Goal: Task Accomplishment & Management: Complete application form

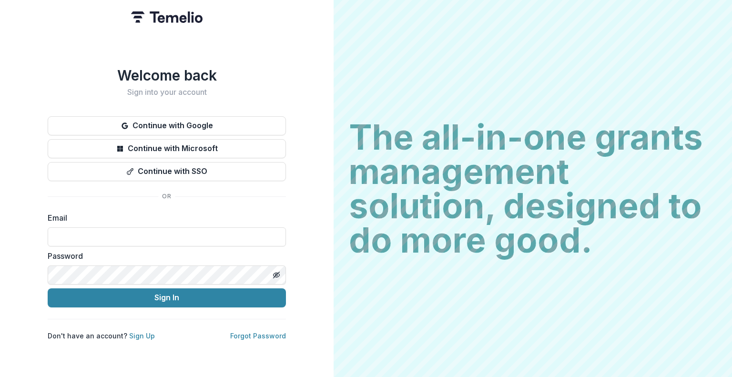
click at [130, 235] on input at bounding box center [167, 236] width 238 height 19
type input "**********"
click at [146, 294] on button "Sign In" at bounding box center [167, 297] width 238 height 19
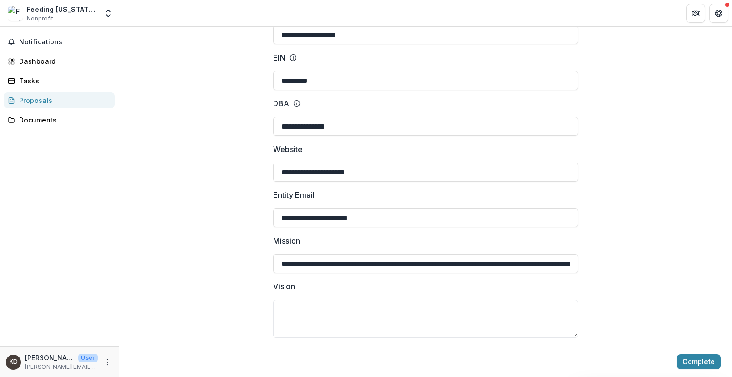
scroll to position [191, 0]
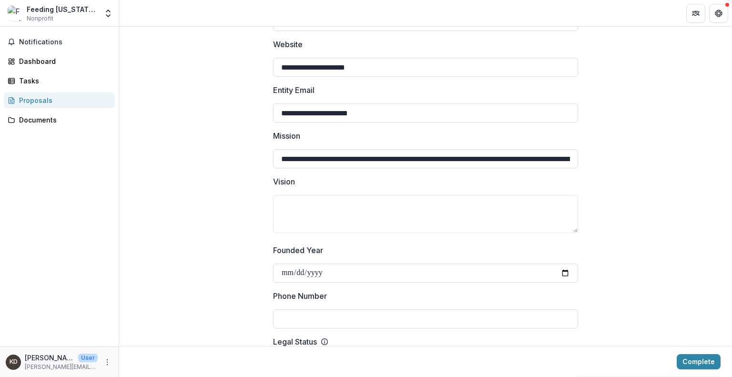
drag, startPoint x: 366, startPoint y: 113, endPoint x: 276, endPoint y: 115, distance: 90.0
click at [276, 115] on input "**********" at bounding box center [425, 112] width 305 height 19
type input "**********"
drag, startPoint x: 299, startPoint y: 160, endPoint x: 637, endPoint y: 182, distance: 338.9
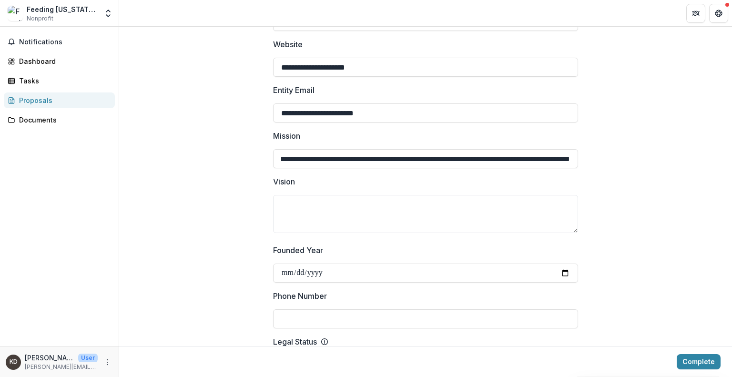
click at [288, 161] on input "**********" at bounding box center [425, 158] width 305 height 19
drag, startPoint x: 280, startPoint y: 157, endPoint x: 621, endPoint y: 163, distance: 340.6
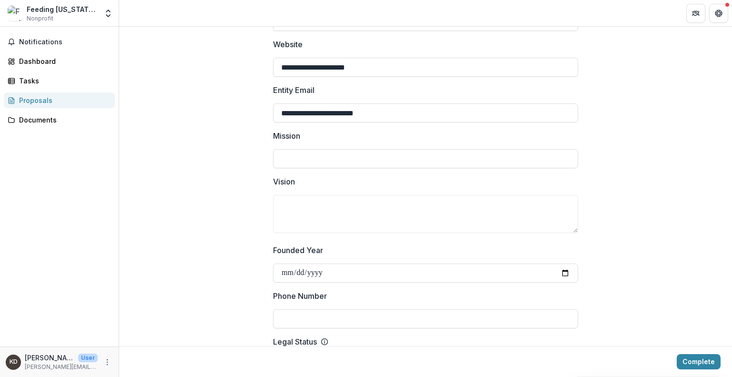
scroll to position [0, 0]
paste input "**********"
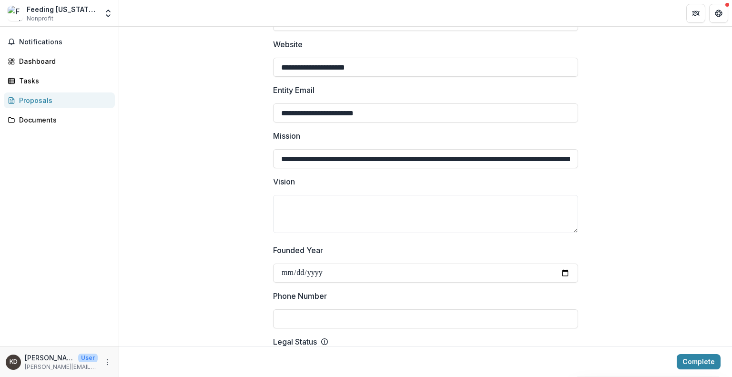
drag, startPoint x: 478, startPoint y: 160, endPoint x: 214, endPoint y: 154, distance: 264.4
click at [392, 159] on input "**********" at bounding box center [425, 158] width 305 height 19
type input "**********"
click at [302, 207] on textarea "Vision" at bounding box center [425, 214] width 305 height 38
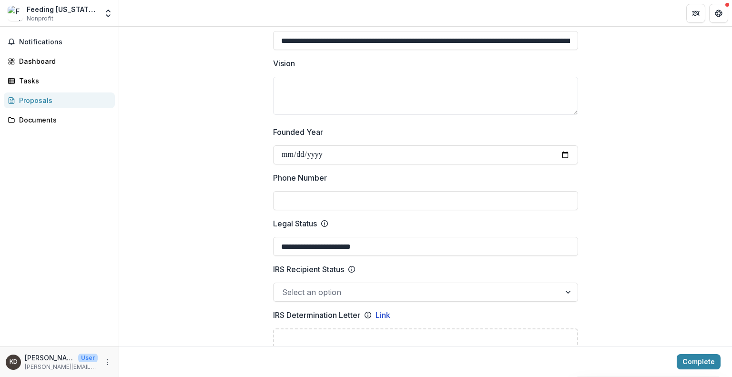
scroll to position [333, 0]
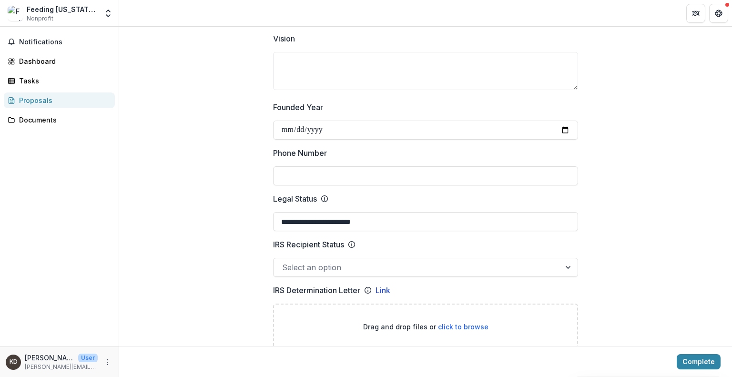
click at [564, 268] on div at bounding box center [568, 267] width 17 height 18
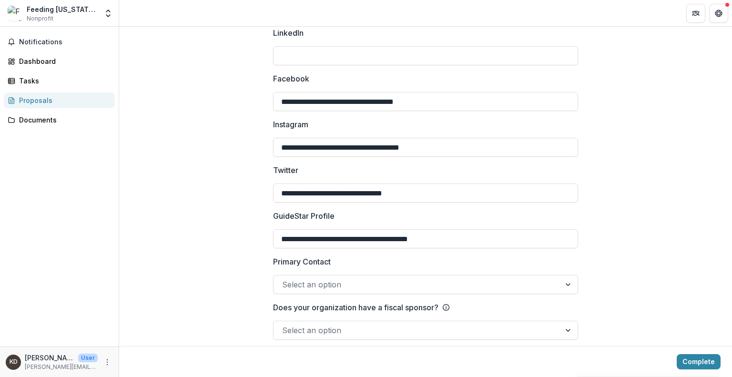
scroll to position [1286, 0]
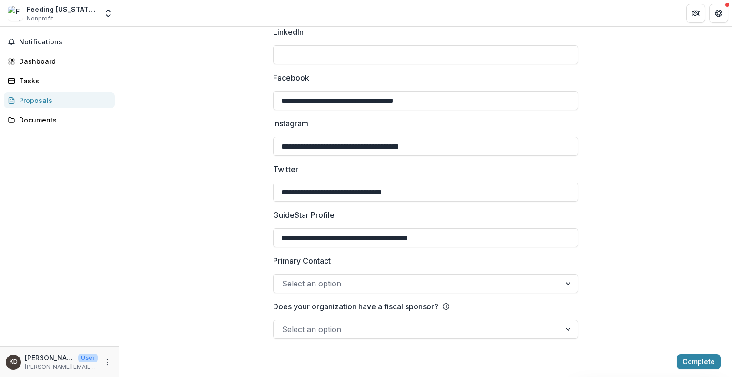
click at [570, 281] on div at bounding box center [568, 283] width 17 height 18
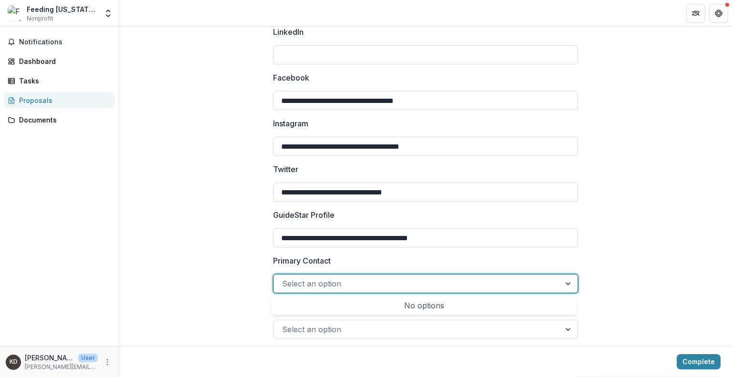
click at [390, 281] on div at bounding box center [417, 283] width 270 height 13
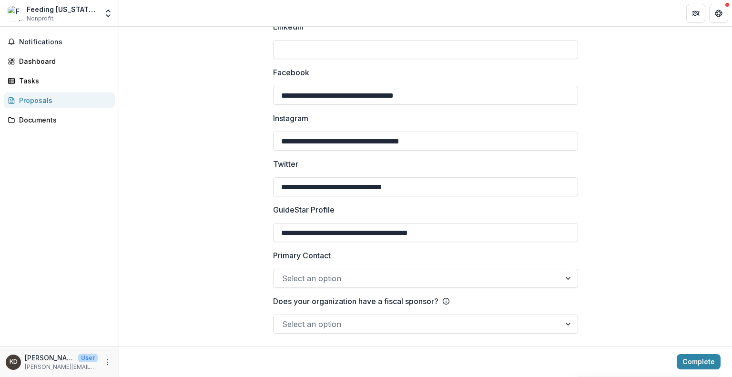
scroll to position [1293, 0]
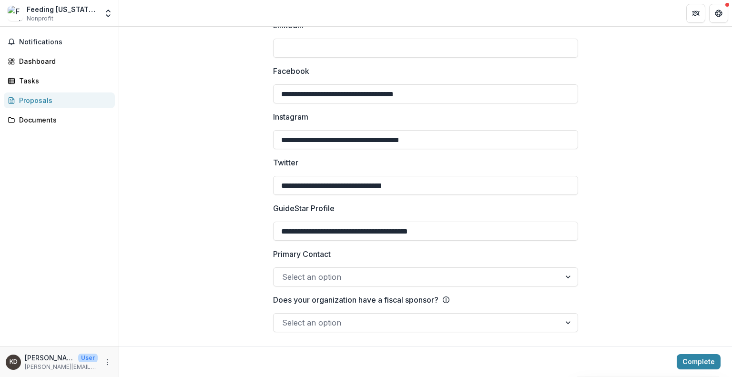
click at [563, 321] on div at bounding box center [568, 322] width 17 height 18
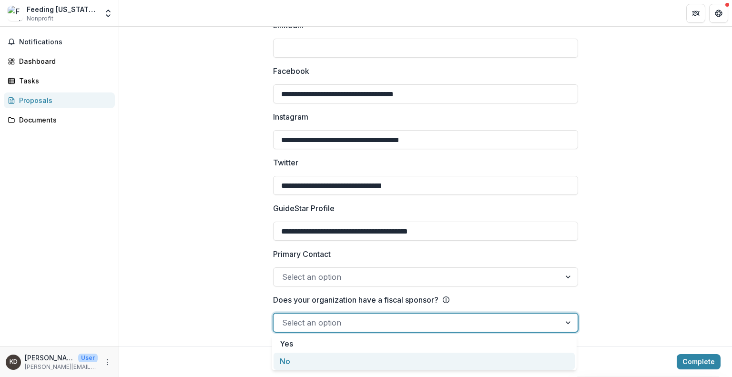
click at [307, 359] on div "No" at bounding box center [423, 361] width 301 height 18
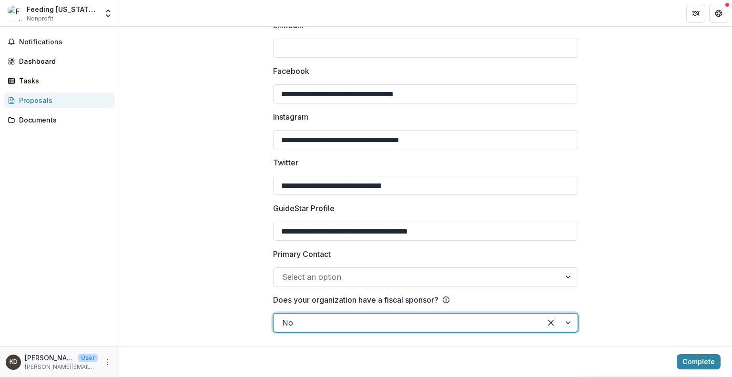
click at [380, 271] on div at bounding box center [417, 276] width 270 height 13
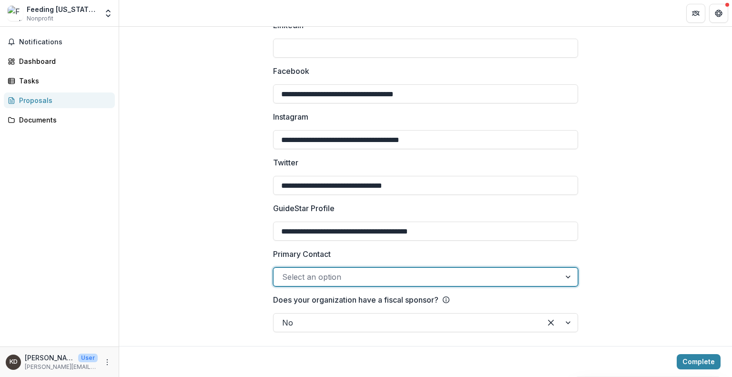
click at [371, 273] on div at bounding box center [417, 276] width 270 height 13
type input "**********"
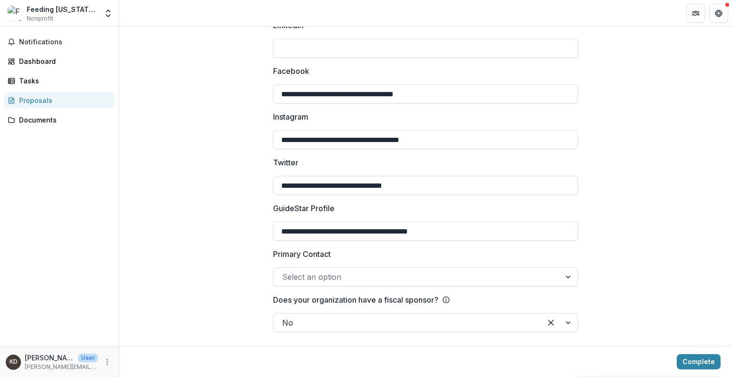
drag, startPoint x: 452, startPoint y: 230, endPoint x: 265, endPoint y: 206, distance: 189.2
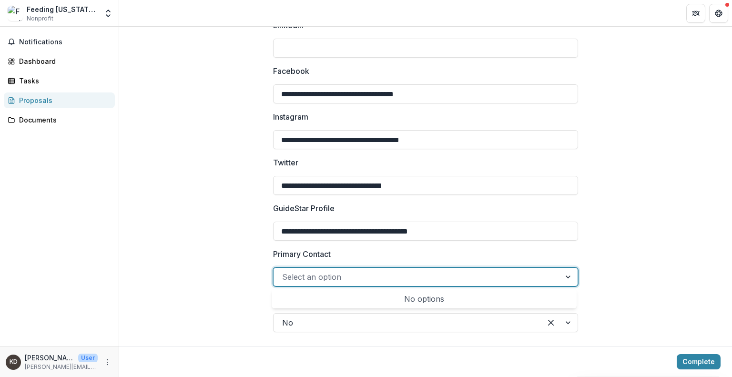
click at [371, 273] on div at bounding box center [417, 276] width 270 height 13
type input "**********"
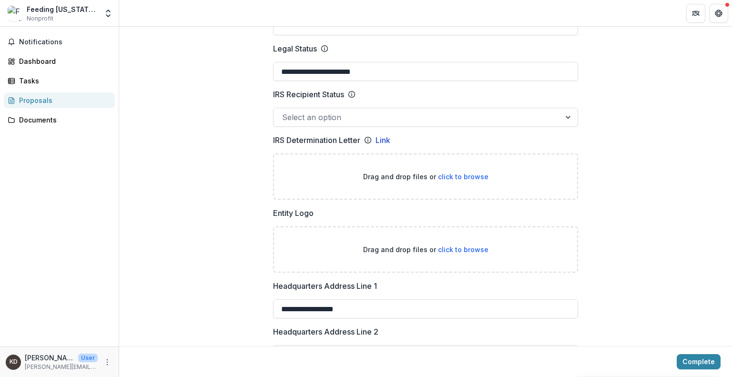
scroll to position [483, 0]
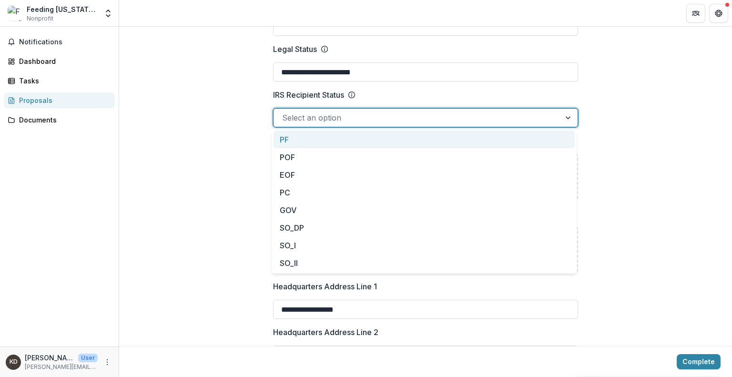
click at [564, 120] on div at bounding box center [568, 118] width 17 height 18
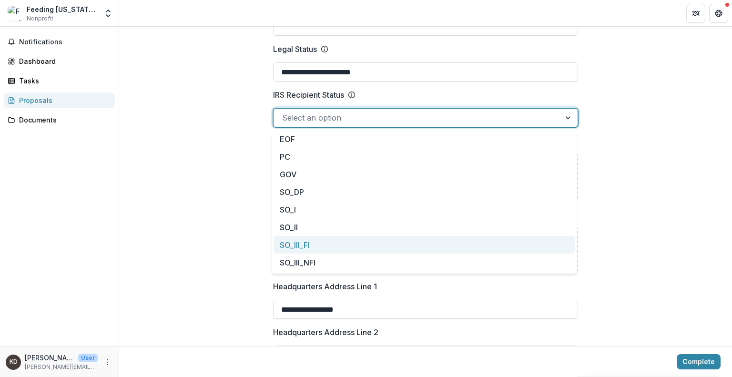
scroll to position [0, 0]
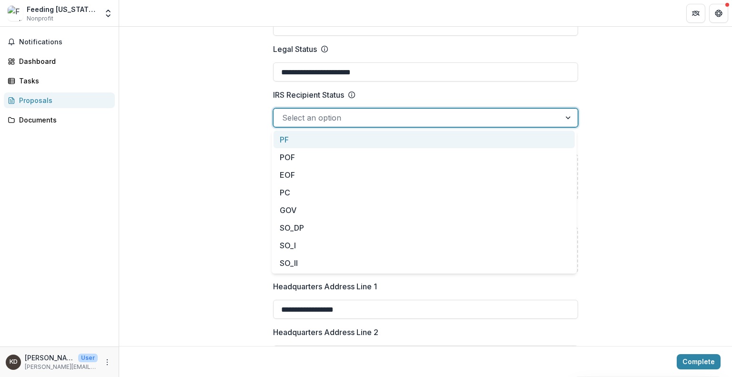
click at [495, 115] on div at bounding box center [417, 117] width 270 height 13
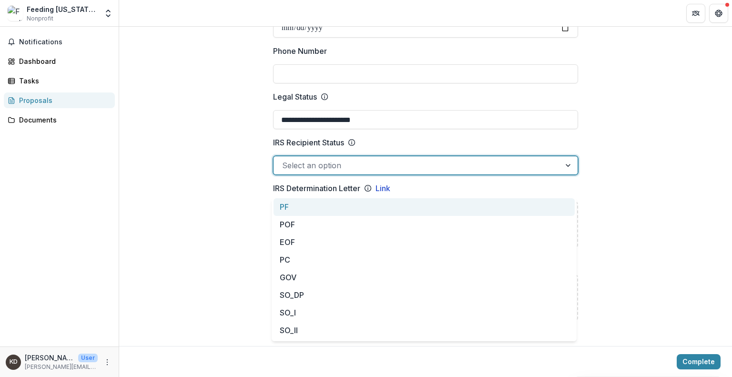
scroll to position [388, 0]
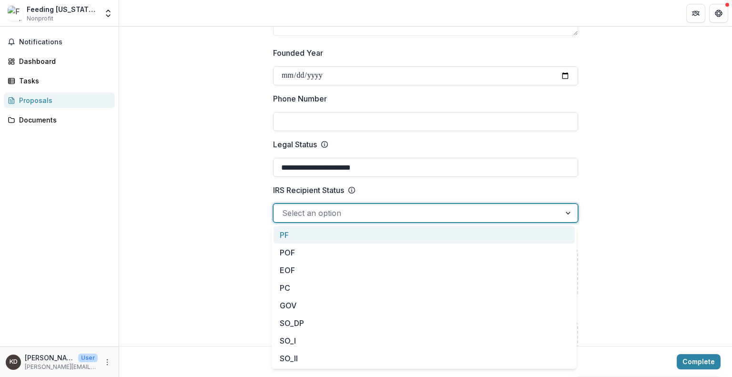
click at [331, 121] on input "Phone Number" at bounding box center [425, 121] width 305 height 19
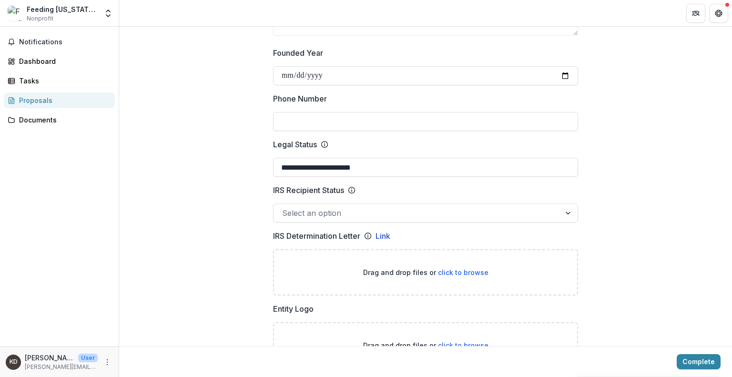
paste input "**********"
type input "**********"
click at [448, 270] on span "click to browse" at bounding box center [463, 272] width 50 height 8
type input "**********"
click at [354, 190] on icon at bounding box center [352, 190] width 8 height 8
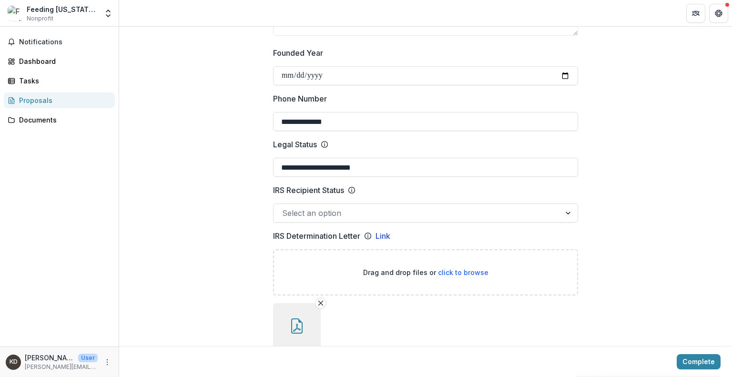
click at [284, 207] on input "IRS Recipient Status" at bounding box center [283, 212] width 2 height 11
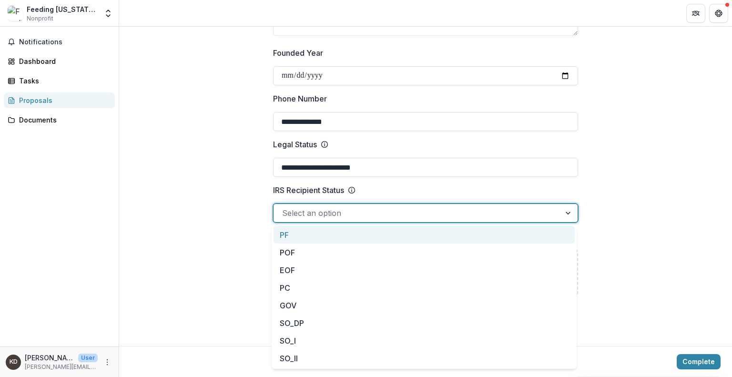
click at [354, 206] on div at bounding box center [417, 212] width 270 height 13
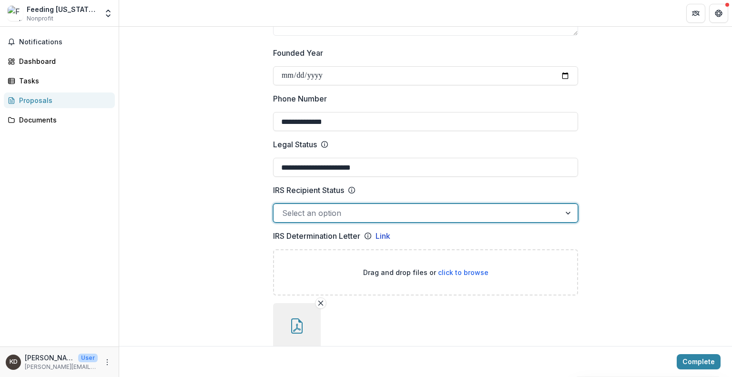
click at [356, 216] on div at bounding box center [417, 212] width 270 height 13
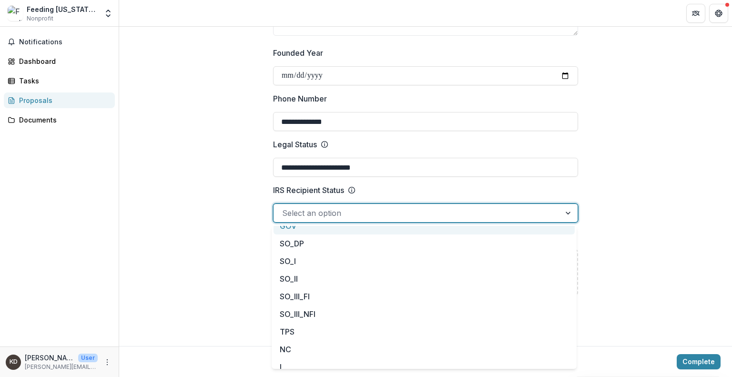
scroll to position [86, 0]
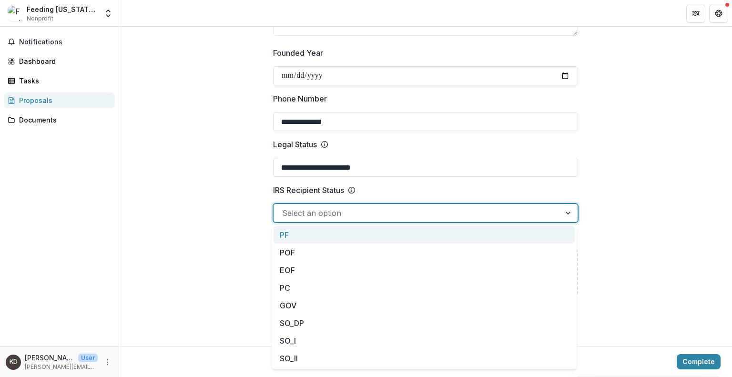
click at [548, 208] on div at bounding box center [417, 212] width 270 height 13
click at [571, 211] on div at bounding box center [568, 213] width 17 height 18
click at [564, 212] on div at bounding box center [568, 213] width 17 height 18
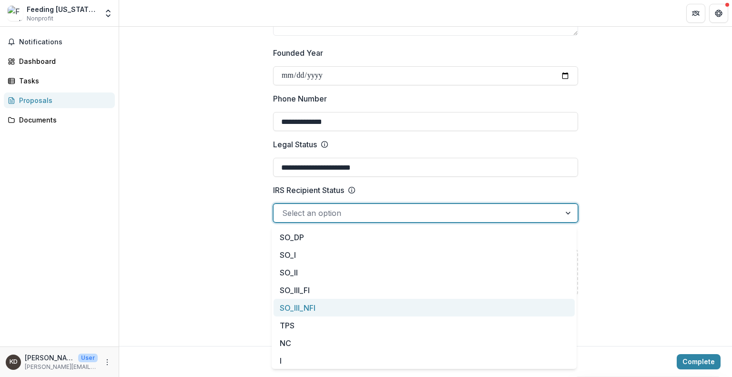
click at [318, 305] on div "SO_III_NFI" at bounding box center [423, 308] width 301 height 18
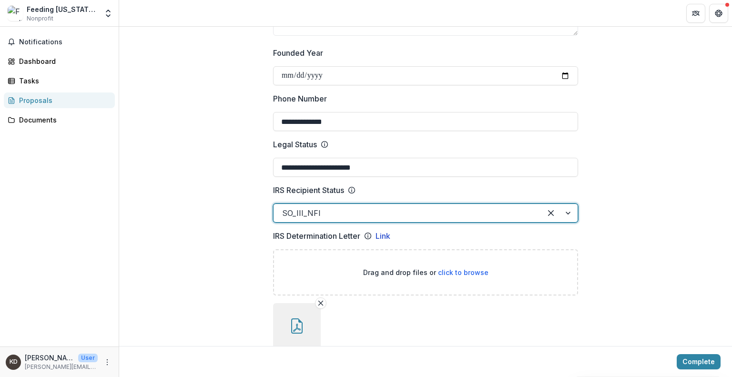
click at [567, 211] on div at bounding box center [559, 213] width 36 height 18
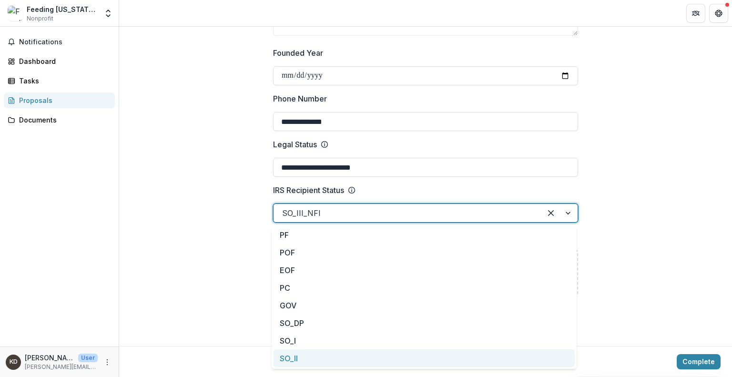
click at [340, 359] on div "SO_II" at bounding box center [423, 358] width 301 height 18
drag, startPoint x: 307, startPoint y: 210, endPoint x: 280, endPoint y: 211, distance: 27.2
click at [280, 211] on div "SO_II" at bounding box center [407, 212] width 268 height 15
click at [568, 210] on div at bounding box center [559, 213] width 36 height 18
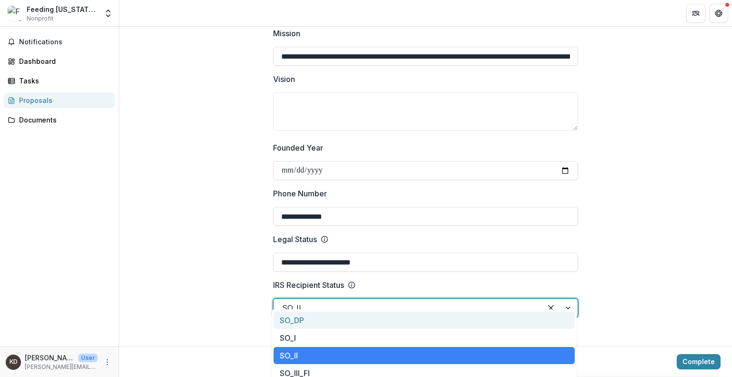
scroll to position [292, 0]
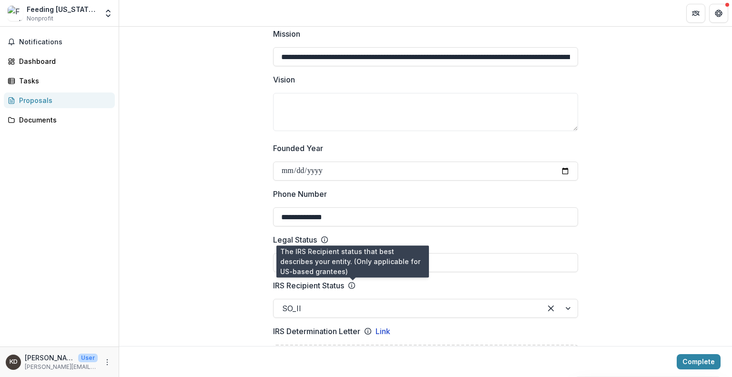
click at [351, 284] on icon at bounding box center [352, 285] width 8 height 8
click at [284, 302] on input "IRS Recipient Status" at bounding box center [283, 307] width 2 height 11
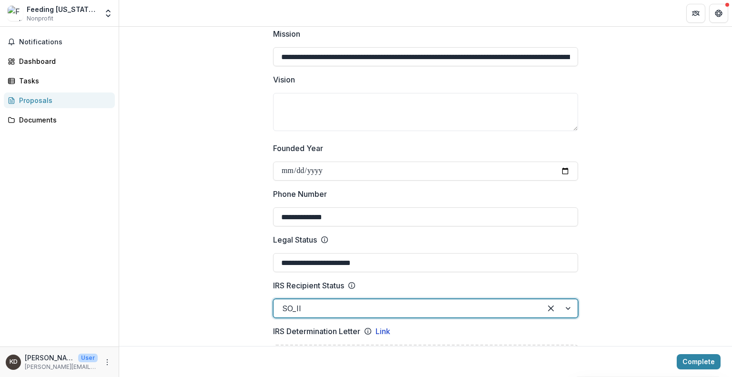
click at [351, 284] on icon at bounding box center [352, 285] width 8 height 8
click at [284, 302] on input "IRS Recipient Status" at bounding box center [283, 307] width 2 height 11
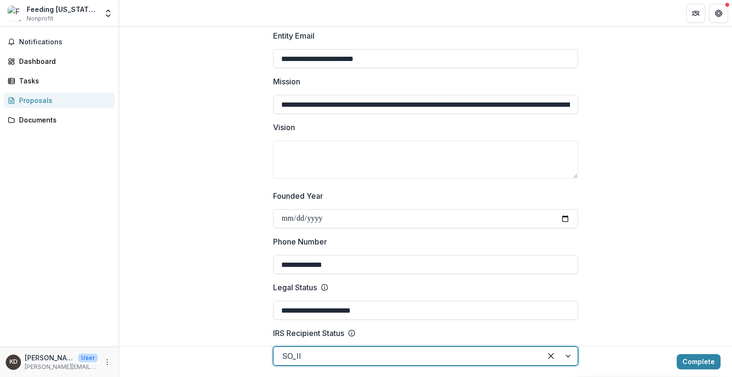
scroll to position [197, 0]
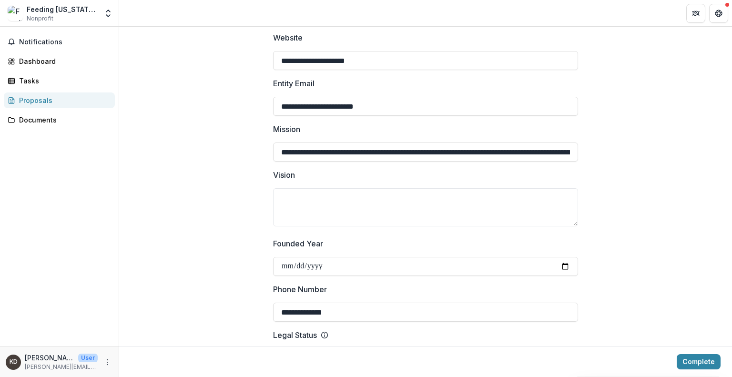
click at [282, 201] on textarea "Vision" at bounding box center [425, 207] width 305 height 38
paste textarea "**********"
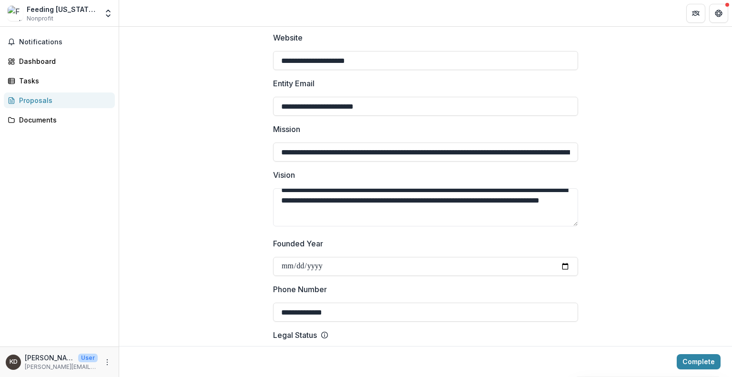
scroll to position [0, 0]
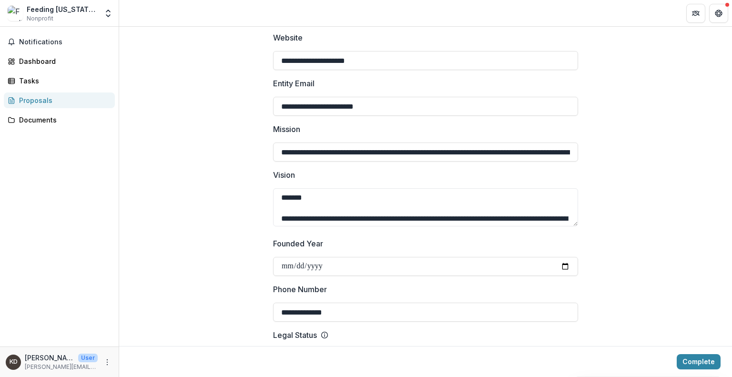
click at [280, 217] on textarea "Vision" at bounding box center [425, 207] width 305 height 38
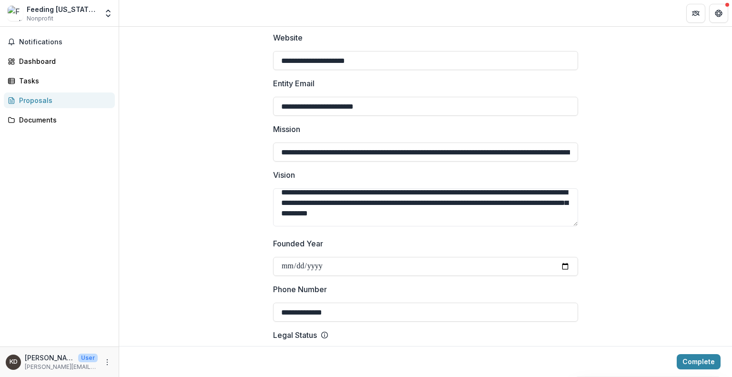
scroll to position [95, 0]
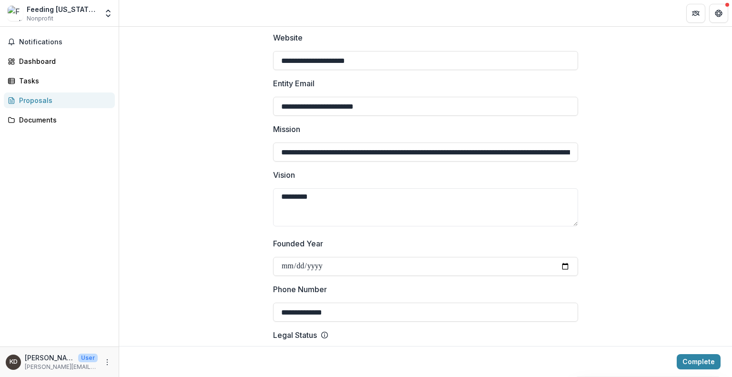
click at [277, 196] on textarea "Vision" at bounding box center [425, 207] width 305 height 38
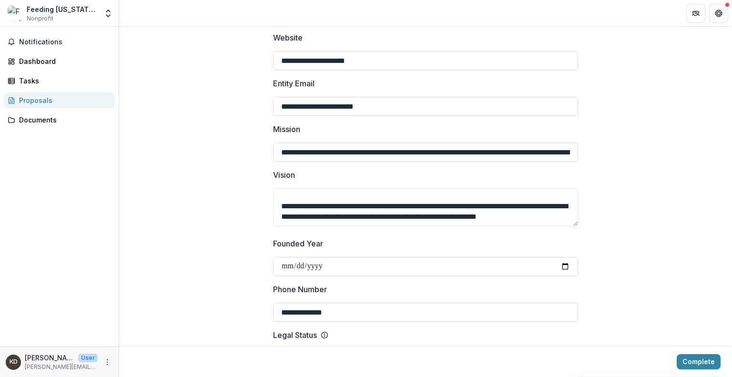
scroll to position [269, 0]
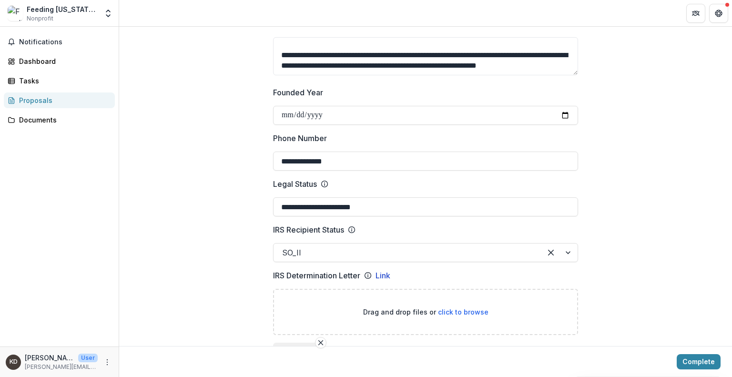
scroll to position [286, 0]
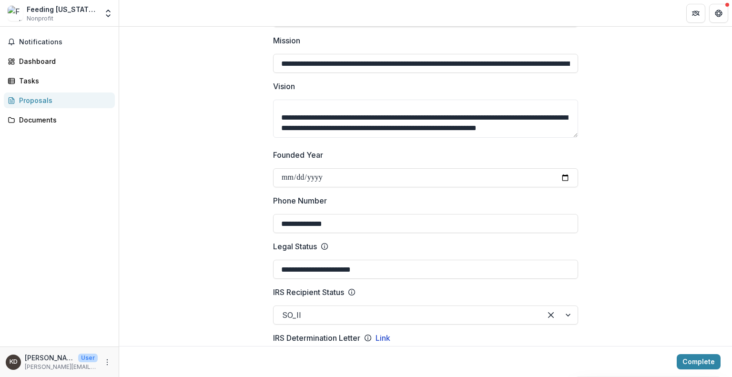
click at [294, 133] on textarea "Vision" at bounding box center [425, 119] width 305 height 38
type textarea "**********"
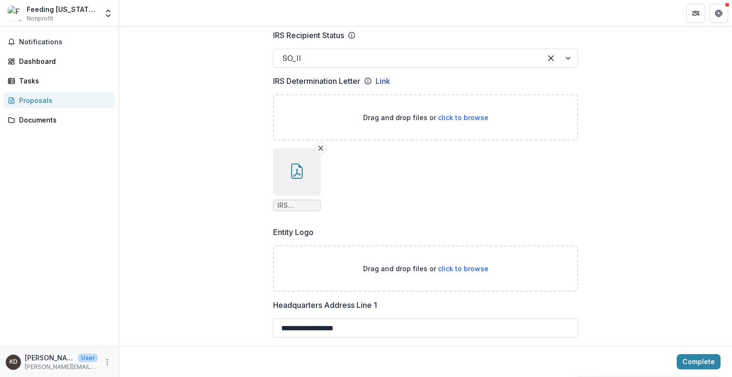
scroll to position [572, 0]
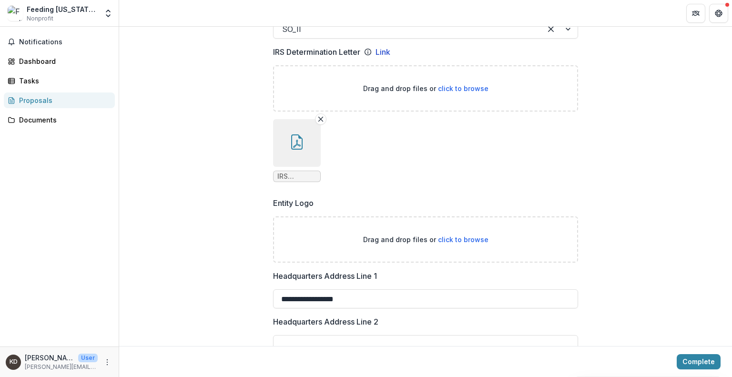
click at [450, 238] on span "click to browse" at bounding box center [463, 239] width 50 height 8
type input "**********"
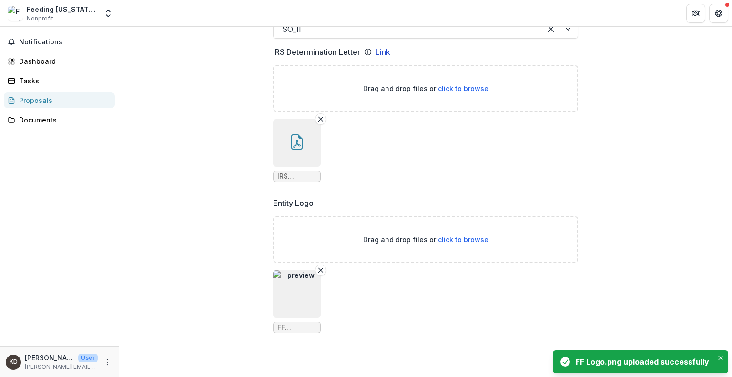
click at [442, 236] on span "click to browse" at bounding box center [463, 239] width 50 height 8
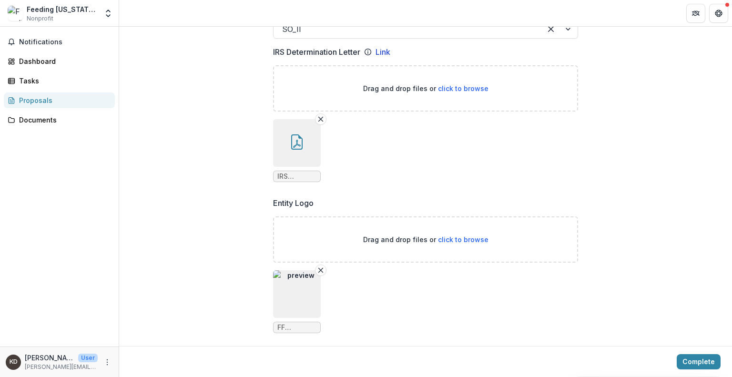
type input "**********"
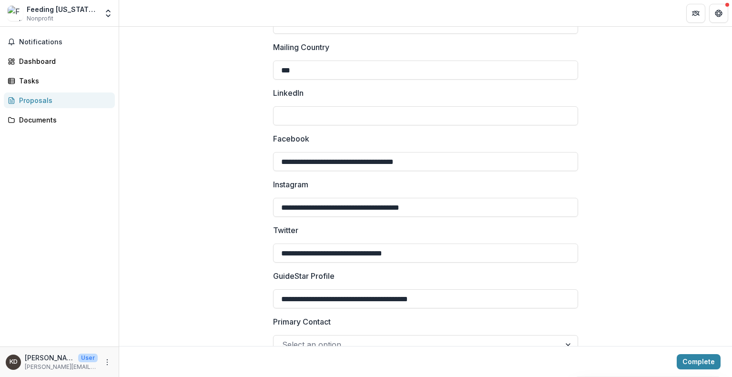
scroll to position [1449, 0]
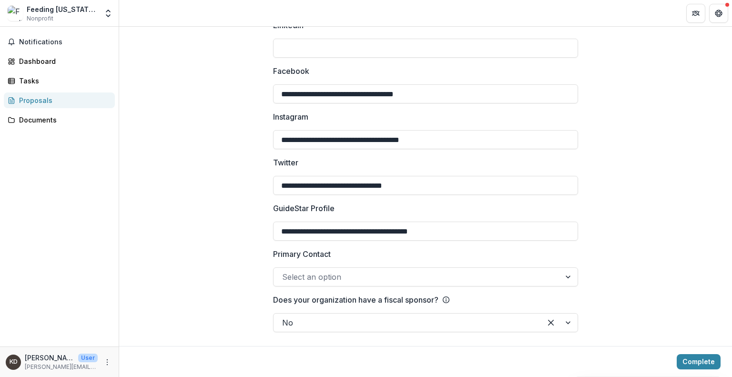
click at [429, 280] on div at bounding box center [417, 276] width 270 height 13
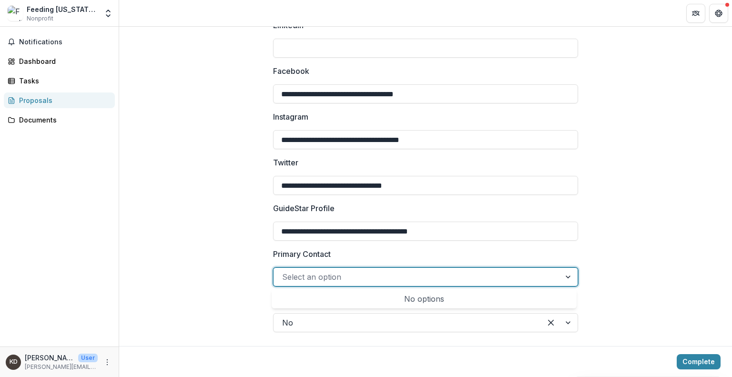
click at [414, 295] on div "No options" at bounding box center [423, 298] width 301 height 19
click at [505, 183] on input "**********" at bounding box center [425, 185] width 305 height 19
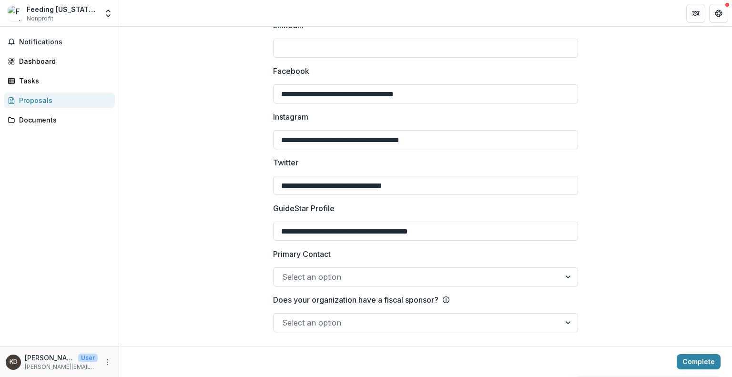
click at [701, 359] on button "Complete" at bounding box center [698, 361] width 44 height 15
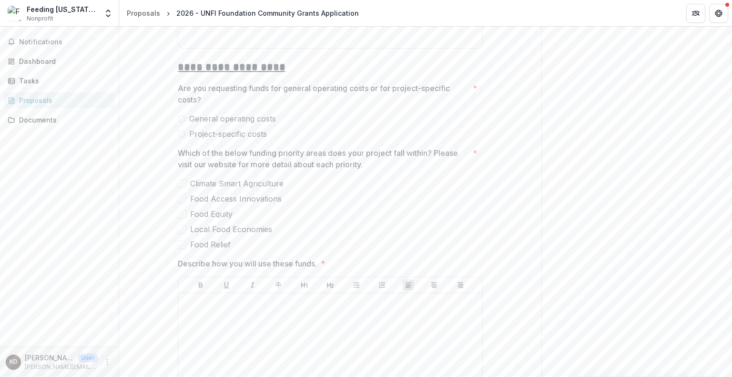
scroll to position [1544, 0]
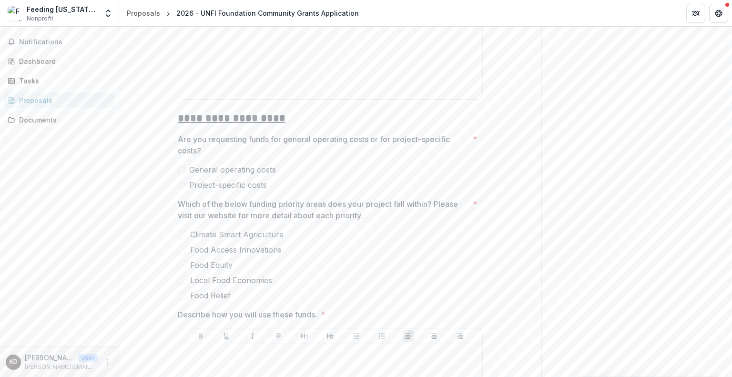
click at [182, 248] on span at bounding box center [182, 249] width 9 height 9
click at [181, 263] on span at bounding box center [182, 265] width 9 height 9
click at [179, 276] on span at bounding box center [182, 280] width 9 height 9
click at [180, 291] on span at bounding box center [182, 295] width 9 height 9
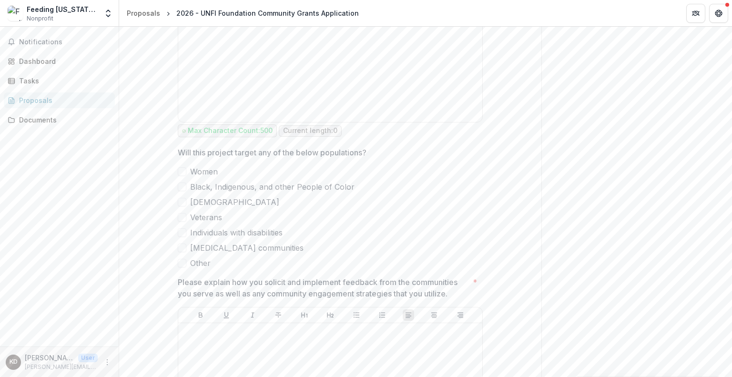
scroll to position [2592, 0]
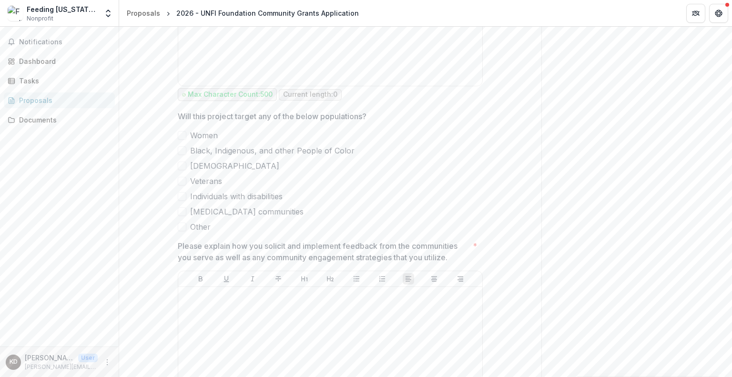
click at [181, 209] on span at bounding box center [182, 211] width 9 height 9
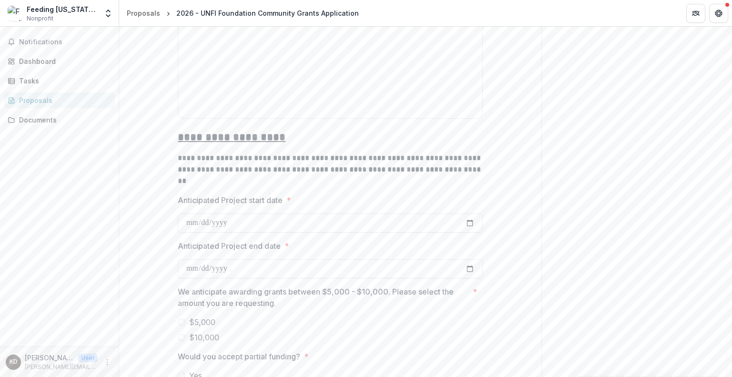
scroll to position [3354, 0]
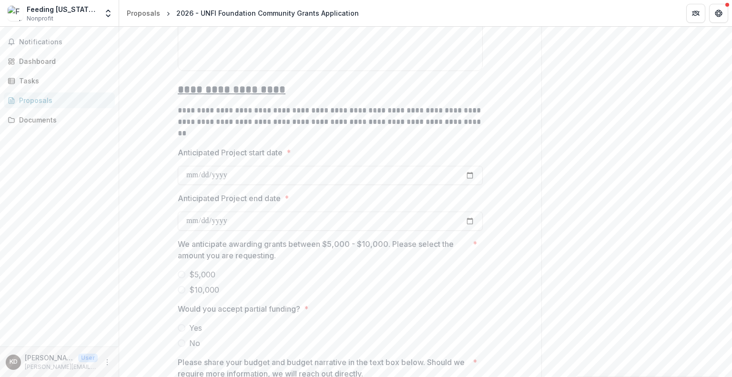
click at [179, 286] on span at bounding box center [182, 290] width 8 height 8
click at [181, 324] on span at bounding box center [182, 328] width 8 height 8
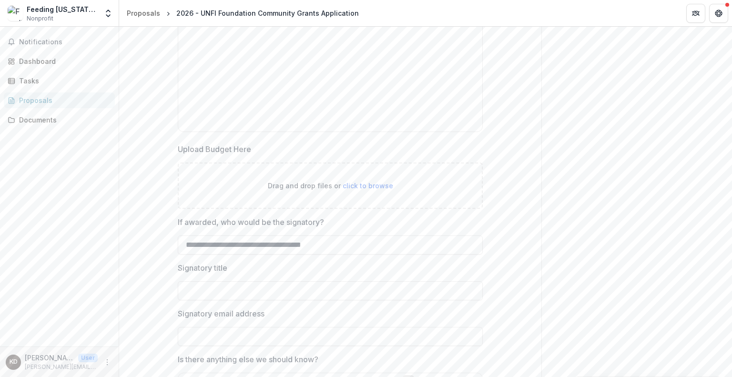
scroll to position [3783, 0]
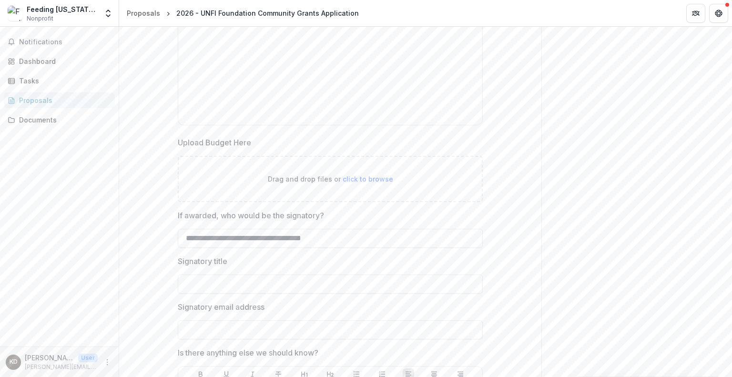
click at [226, 280] on input "Signatory title" at bounding box center [330, 283] width 305 height 19
type input "**********"
click at [222, 320] on input "Signatory email address" at bounding box center [330, 329] width 305 height 19
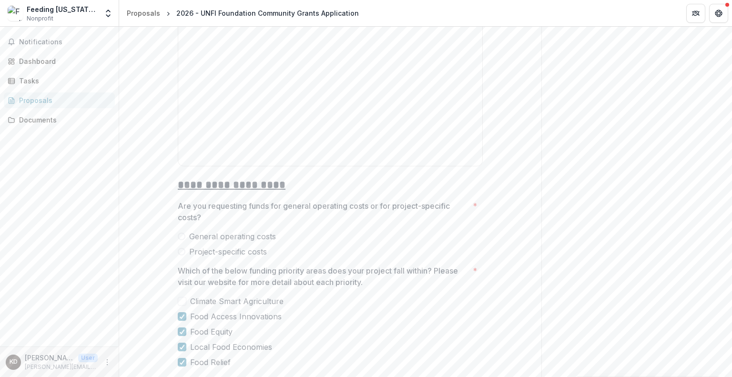
scroll to position [1408, 0]
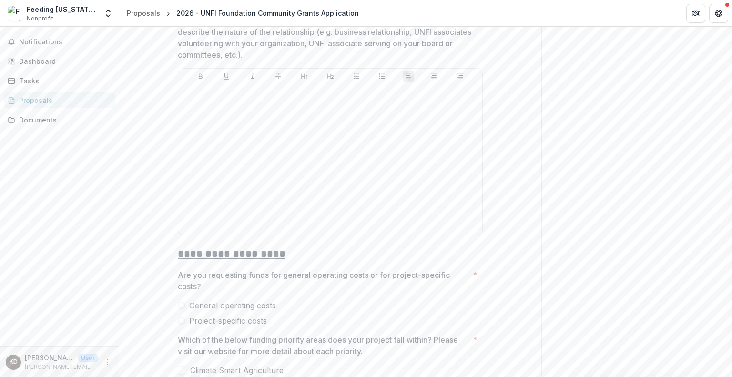
type input "**********"
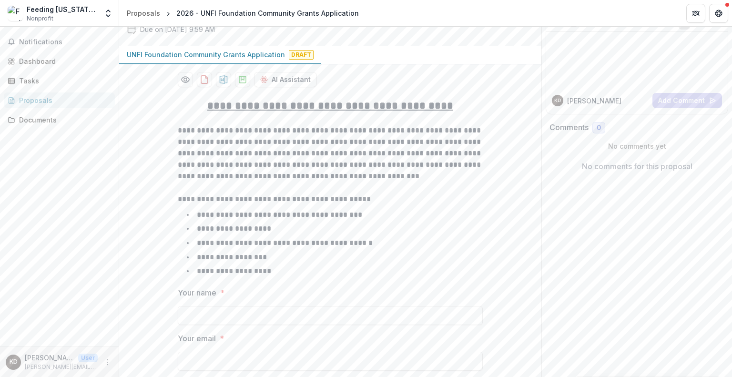
scroll to position [95, 0]
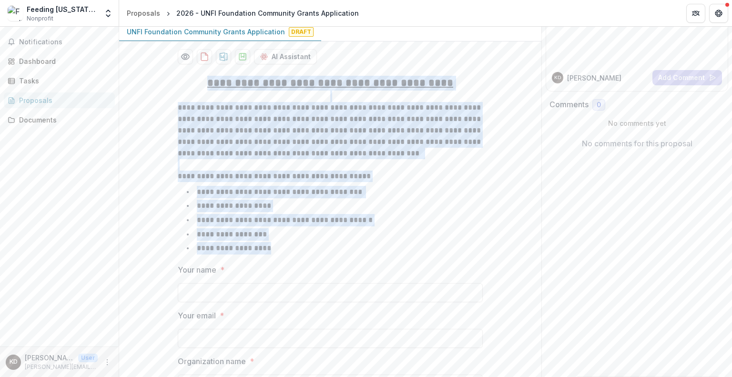
drag, startPoint x: 208, startPoint y: 81, endPoint x: 336, endPoint y: 249, distance: 211.7
click at [336, 249] on div "**********" at bounding box center [330, 166] width 305 height 181
copy div "**********"
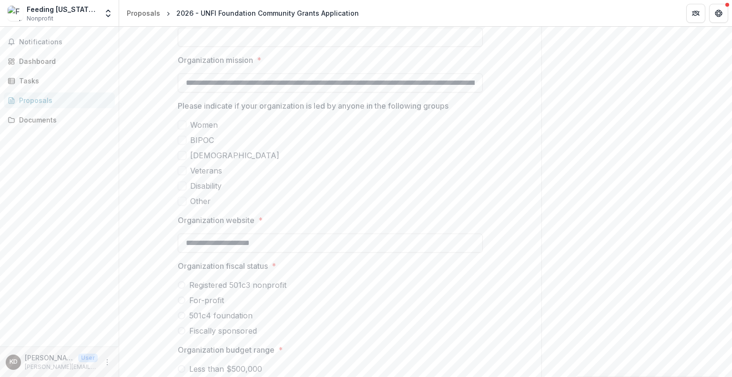
scroll to position [714, 0]
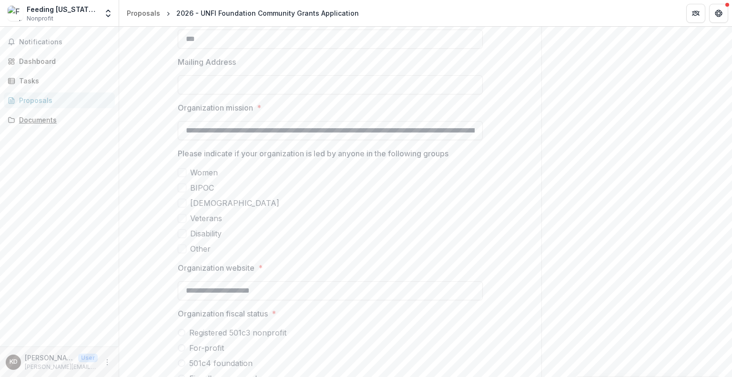
click at [33, 116] on div "Documents" at bounding box center [63, 120] width 88 height 10
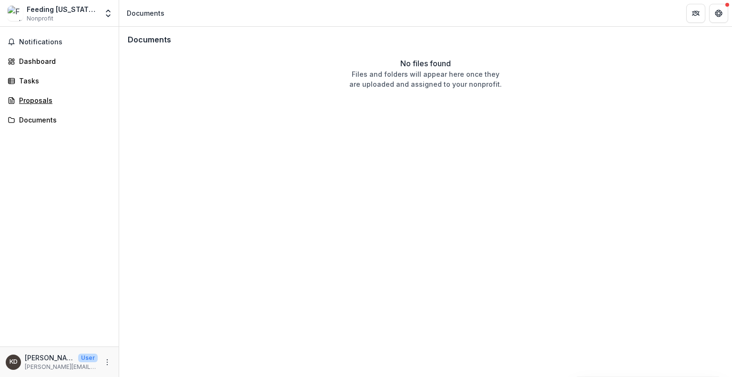
click at [48, 100] on div "Proposals" at bounding box center [63, 100] width 88 height 10
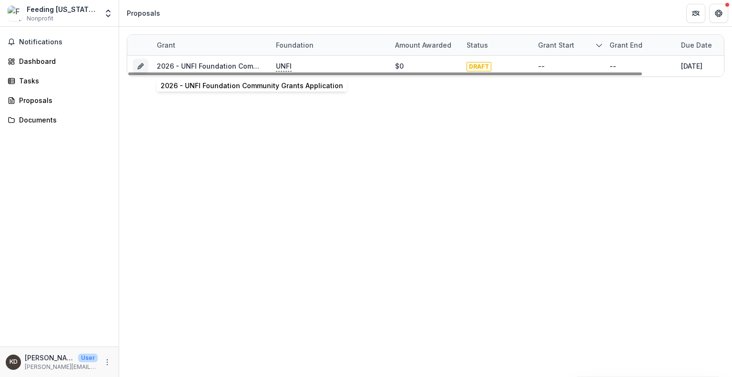
click at [193, 68] on link "2026 - UNFI Foundation Community Grants Application" at bounding box center [248, 66] width 182 height 8
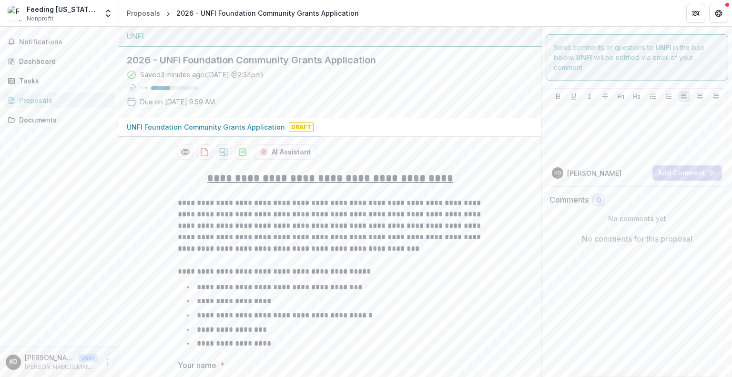
drag, startPoint x: 240, startPoint y: 100, endPoint x: 141, endPoint y: 103, distance: 98.6
click at [141, 103] on div "Saved 3 minutes ago ( [DATE] @ 2:34pm ) 39 % Due on [DATE] 9:59 AM" at bounding box center [323, 90] width 392 height 41
copy p "Due on [DATE] 9:59 AM"
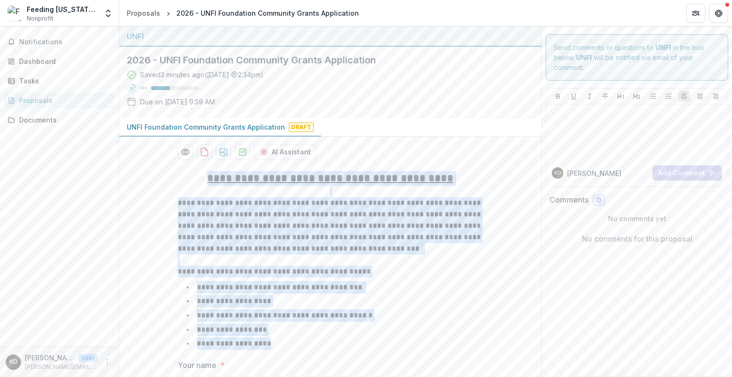
drag, startPoint x: 202, startPoint y: 176, endPoint x: 341, endPoint y: 346, distance: 220.3
click at [341, 346] on div "**********" at bounding box center [330, 261] width 305 height 181
copy div "**********"
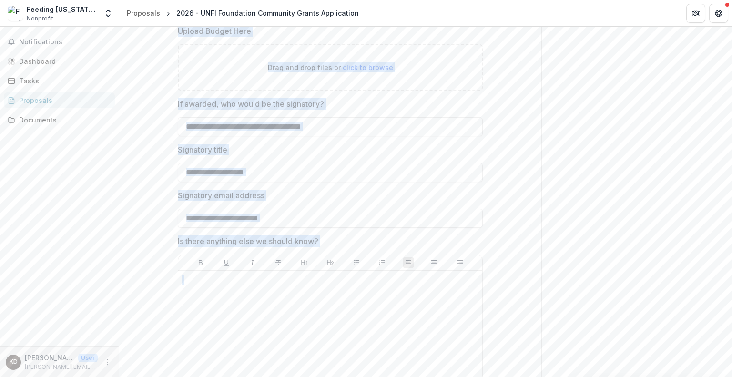
scroll to position [3980, 0]
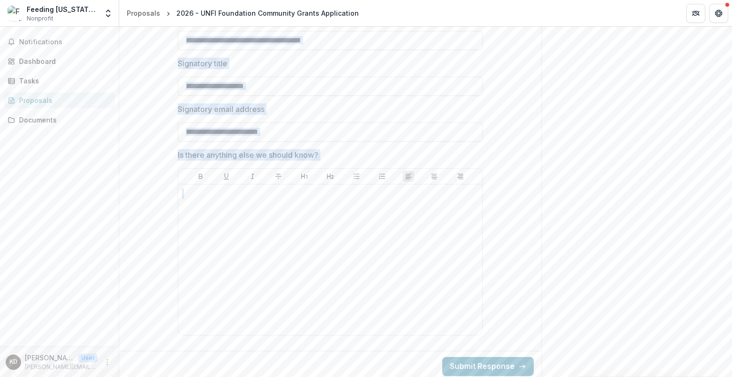
drag, startPoint x: 168, startPoint y: 73, endPoint x: 337, endPoint y: 335, distance: 311.8
copy div "Your name * Your email * Organization name * Organization Address 1 * Organizat…"
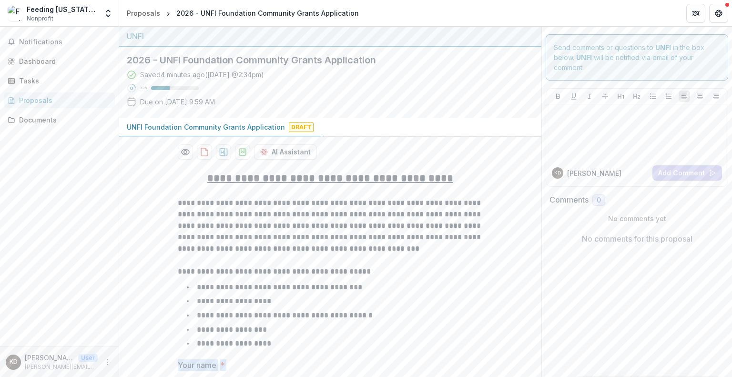
scroll to position [381, 0]
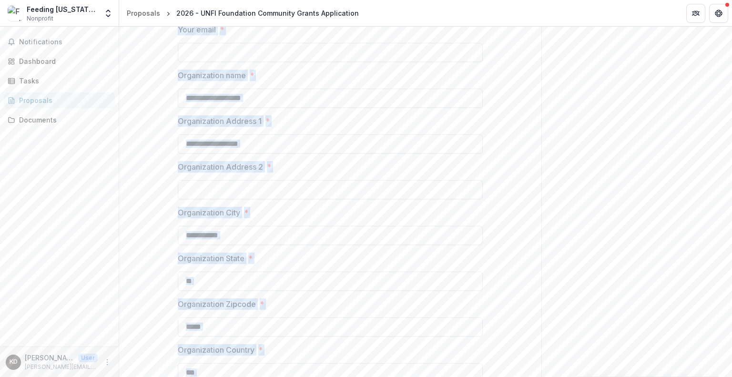
click at [290, 141] on input "**********" at bounding box center [330, 143] width 305 height 19
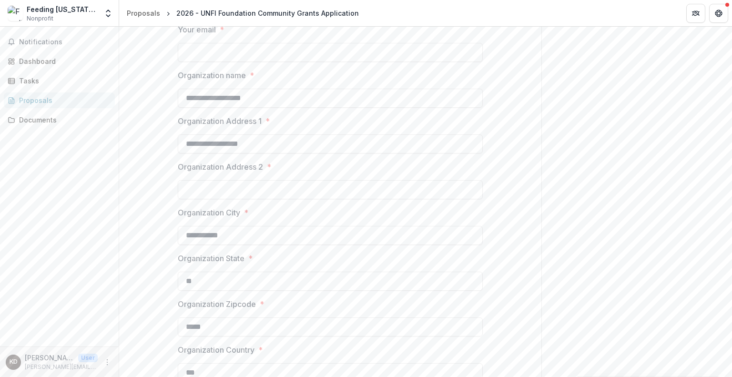
drag, startPoint x: 272, startPoint y: 142, endPoint x: 186, endPoint y: 141, distance: 86.7
click at [180, 142] on input "**********" at bounding box center [330, 143] width 305 height 19
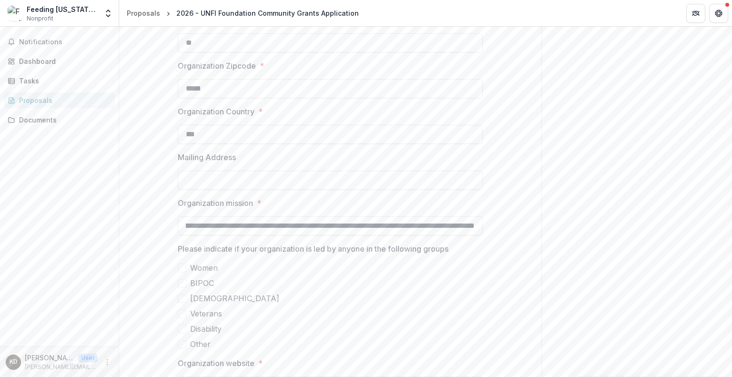
scroll to position [0, 1008]
drag, startPoint x: 185, startPoint y: 226, endPoint x: 598, endPoint y: 248, distance: 414.0
click at [223, 281] on label "BIPOC" at bounding box center [330, 282] width 305 height 11
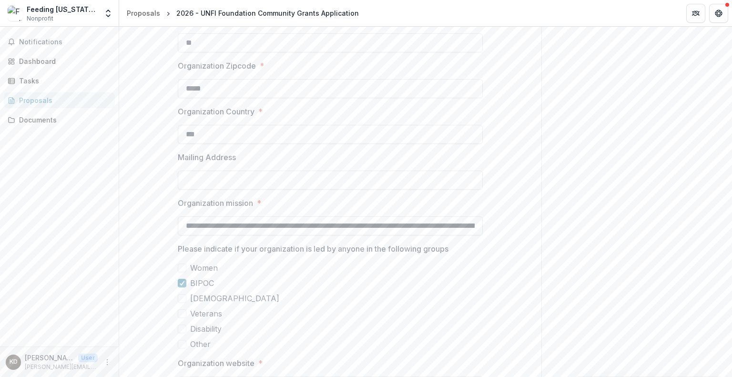
click at [232, 339] on label "Other" at bounding box center [330, 343] width 305 height 11
drag, startPoint x: 217, startPoint y: 345, endPoint x: 192, endPoint y: 261, distance: 88.5
click at [192, 261] on div "Please indicate if your organization is led by anyone in the following groups W…" at bounding box center [330, 296] width 305 height 107
click at [181, 281] on icon at bounding box center [182, 283] width 6 height 5
click at [181, 343] on polyline at bounding box center [182, 344] width 4 height 4
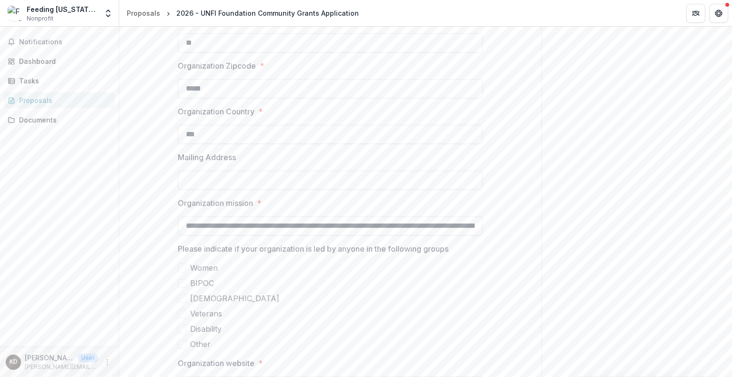
scroll to position [667, 0]
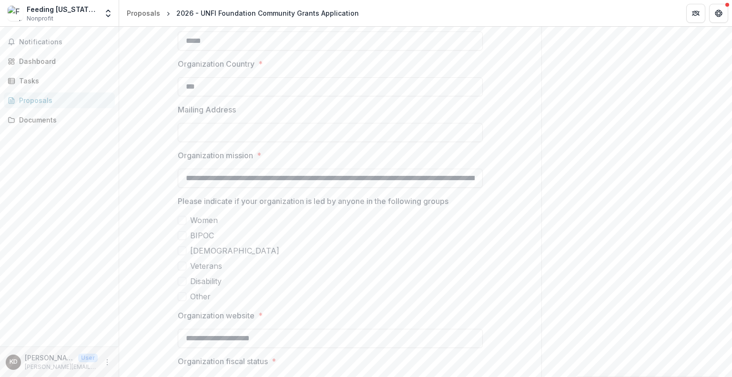
click at [182, 218] on span at bounding box center [182, 220] width 9 height 9
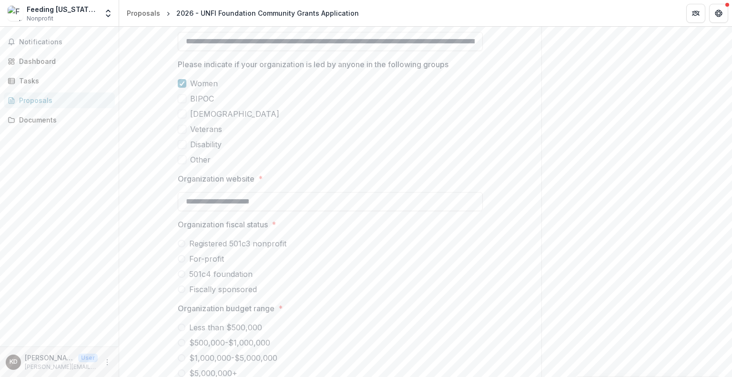
scroll to position [810, 0]
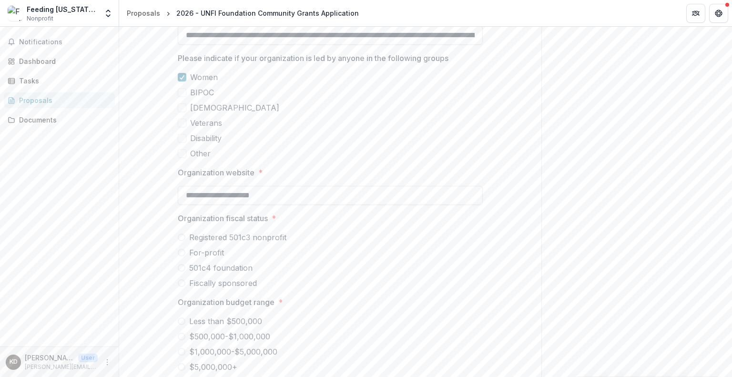
click at [180, 236] on span at bounding box center [182, 237] width 8 height 8
drag, startPoint x: 291, startPoint y: 236, endPoint x: 213, endPoint y: 240, distance: 77.7
click at [213, 240] on label "Registered 501c3 nonprofit" at bounding box center [330, 236] width 305 height 11
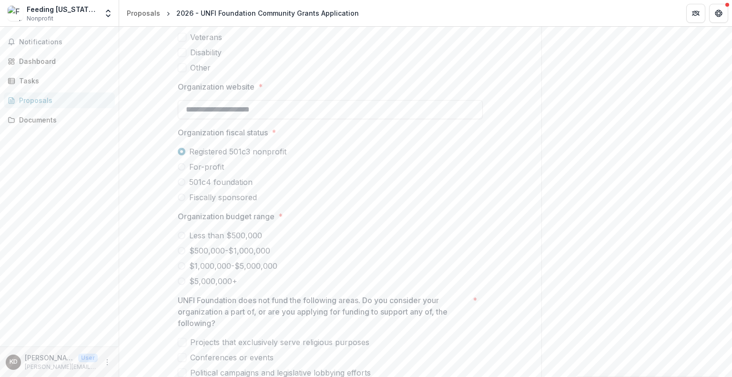
scroll to position [905, 0]
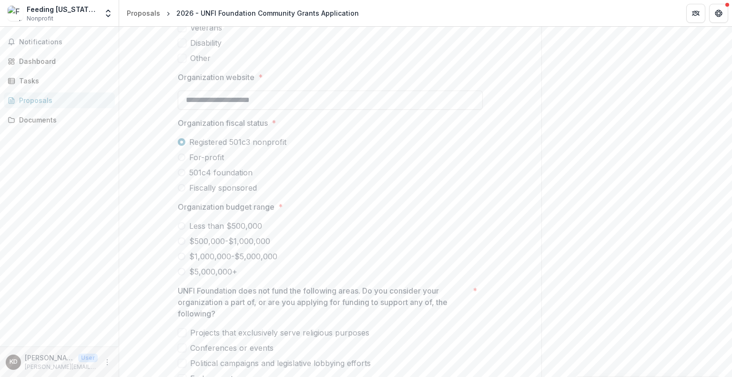
click at [178, 271] on span at bounding box center [182, 272] width 8 height 8
drag, startPoint x: 238, startPoint y: 271, endPoint x: 201, endPoint y: 272, distance: 37.6
click at [201, 272] on label "$5,000,000+" at bounding box center [330, 271] width 305 height 11
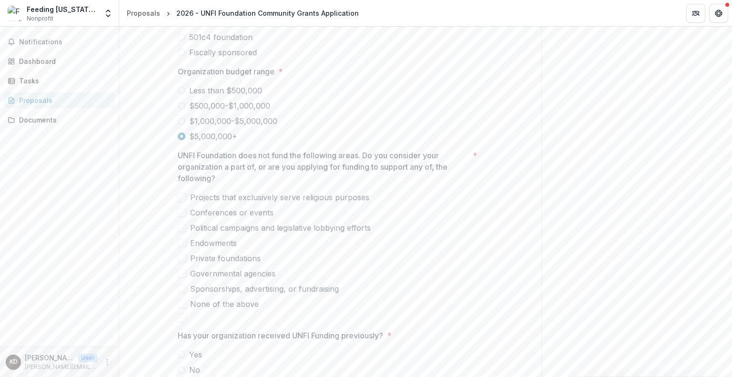
scroll to position [1048, 0]
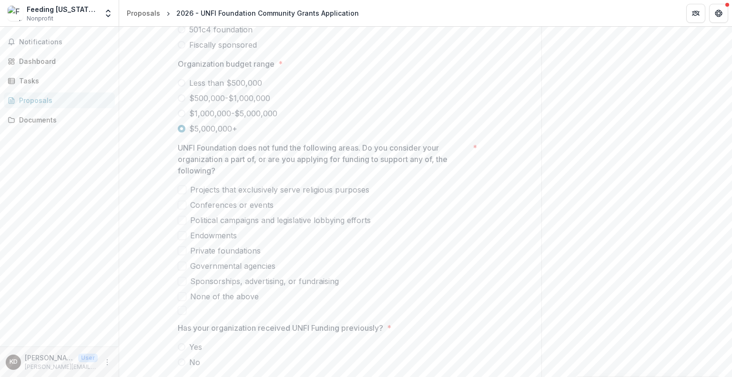
click at [182, 296] on span at bounding box center [182, 296] width 9 height 9
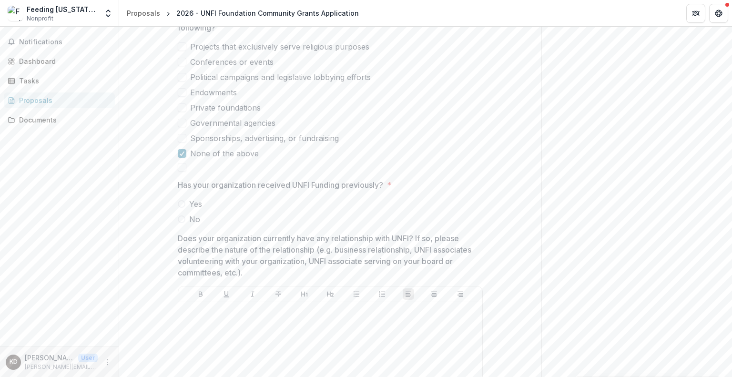
click at [179, 216] on span at bounding box center [182, 219] width 8 height 8
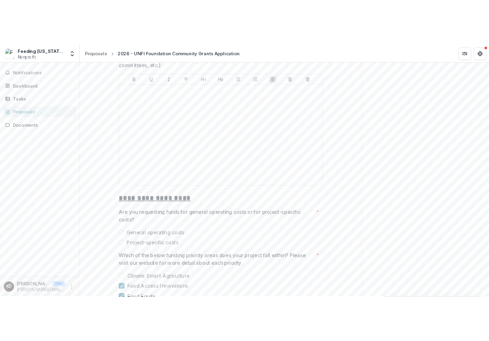
scroll to position [1524, 0]
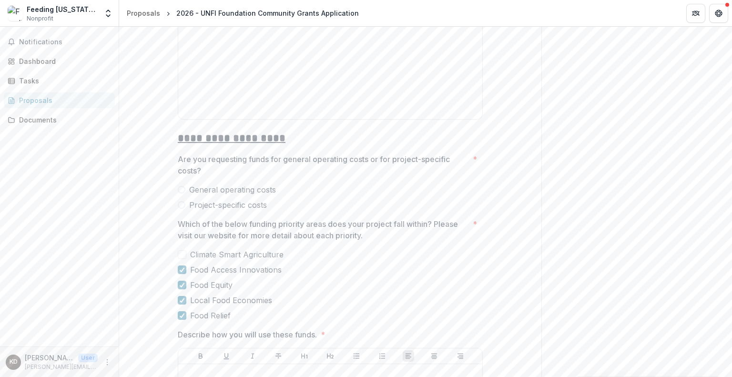
click at [182, 202] on span at bounding box center [182, 205] width 8 height 8
drag, startPoint x: 237, startPoint y: 310, endPoint x: 204, endPoint y: 299, distance: 35.2
click at [204, 299] on div "Climate Smart Agriculture Food Access Innovations Food Equity Local Food Econom…" at bounding box center [330, 285] width 305 height 72
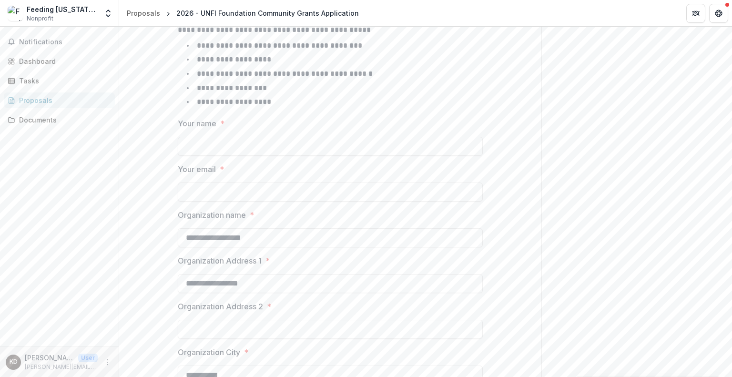
scroll to position [238, 0]
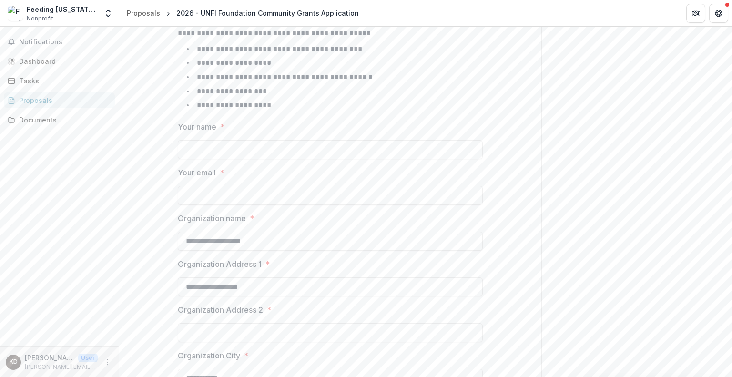
click at [227, 148] on input "Your name *" at bounding box center [330, 149] width 305 height 19
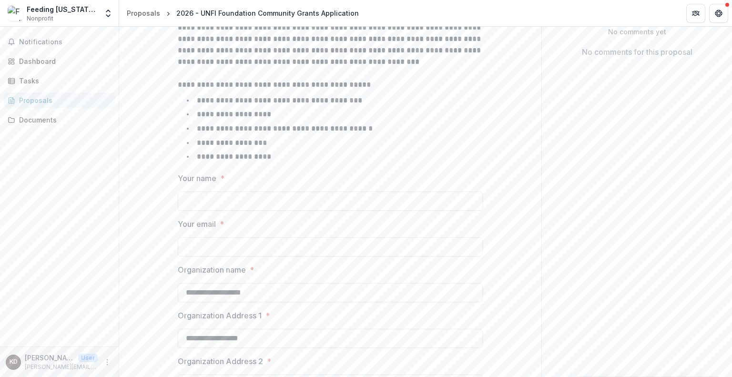
scroll to position [286, 0]
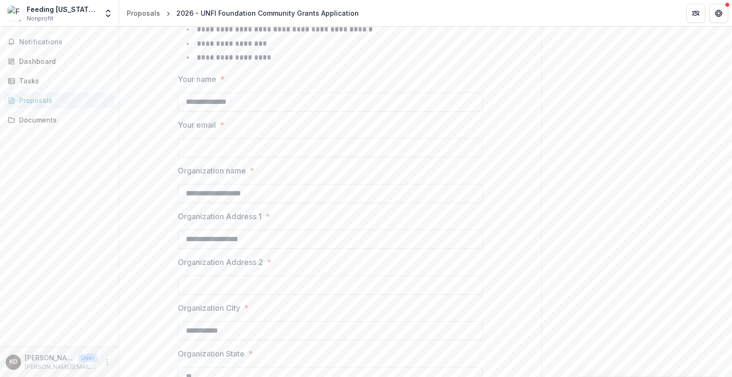
type input "**********"
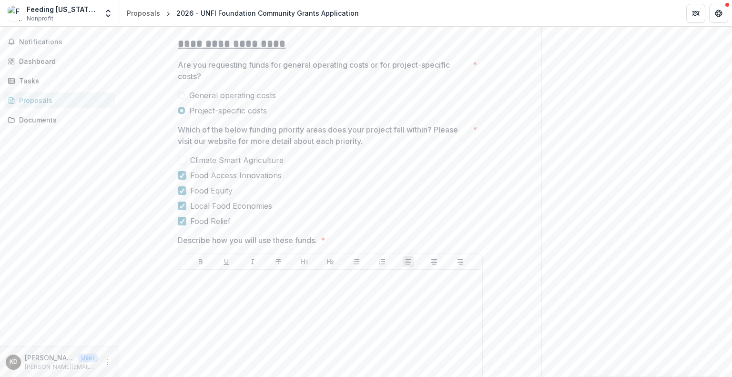
scroll to position [1619, 0]
type input "**********"
click at [179, 93] on span at bounding box center [182, 94] width 8 height 8
click at [180, 106] on span at bounding box center [182, 110] width 8 height 8
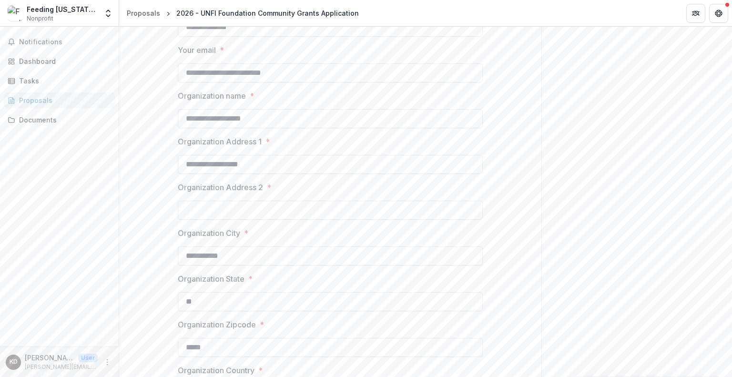
scroll to position [0, 0]
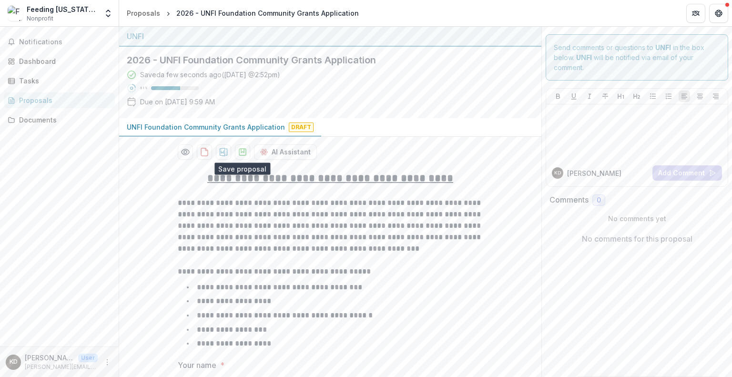
click at [240, 154] on icon "download-proposal" at bounding box center [243, 152] width 10 height 10
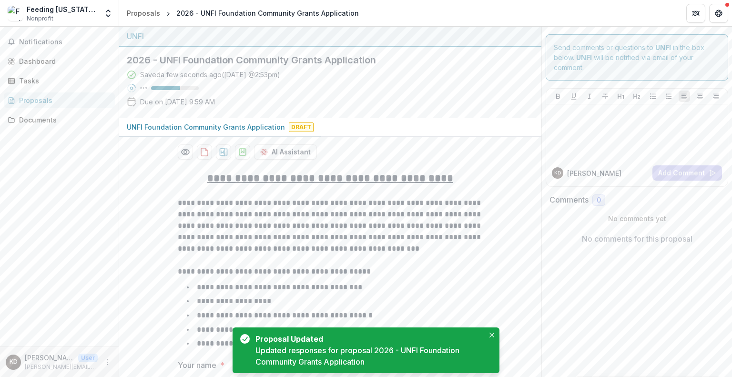
click at [240, 151] on icon "download-proposal" at bounding box center [243, 152] width 10 height 10
